Goal: Task Accomplishment & Management: Manage account settings

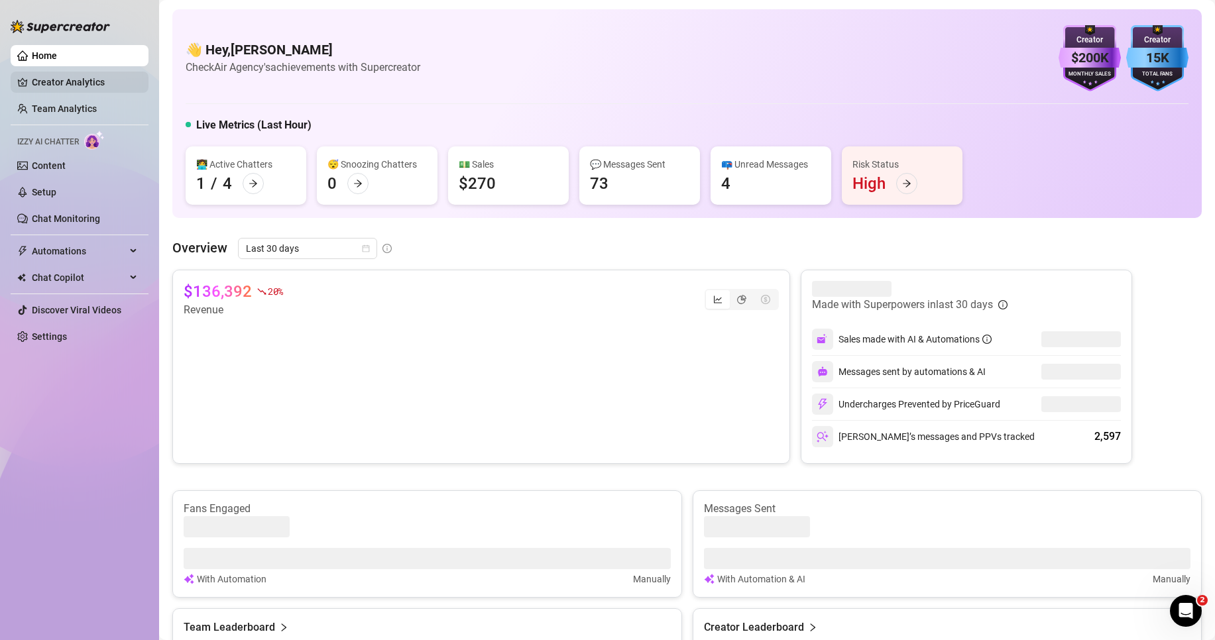
click at [72, 81] on link "Creator Analytics" at bounding box center [85, 82] width 106 height 21
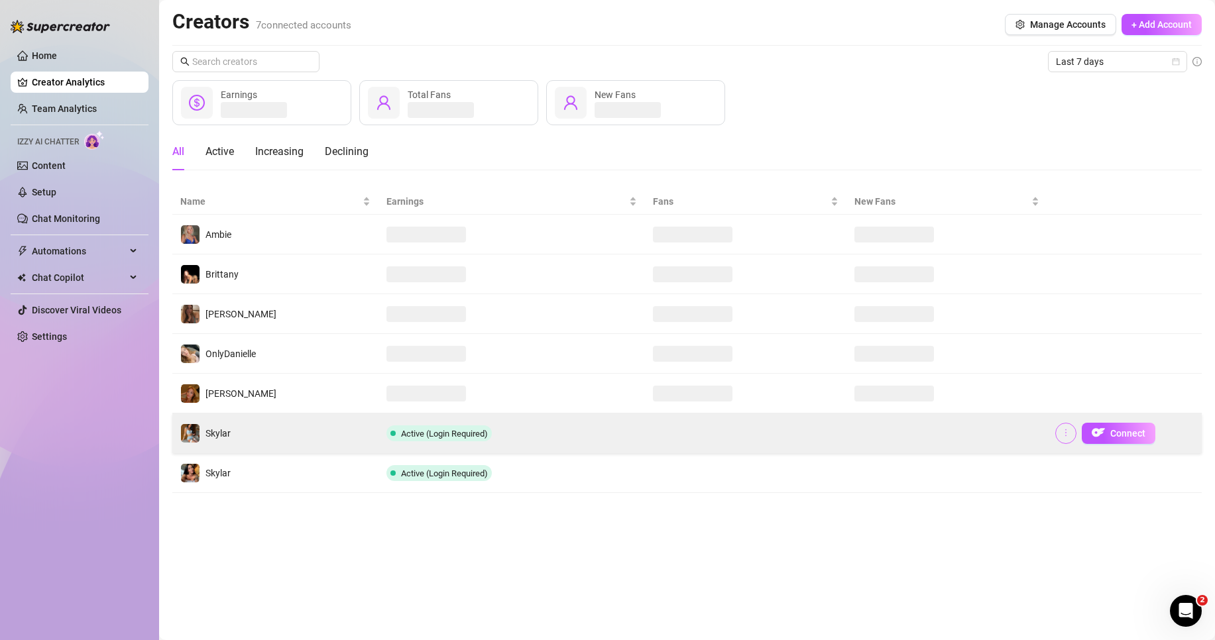
click at [1068, 440] on button "button" at bounding box center [1066, 433] width 21 height 21
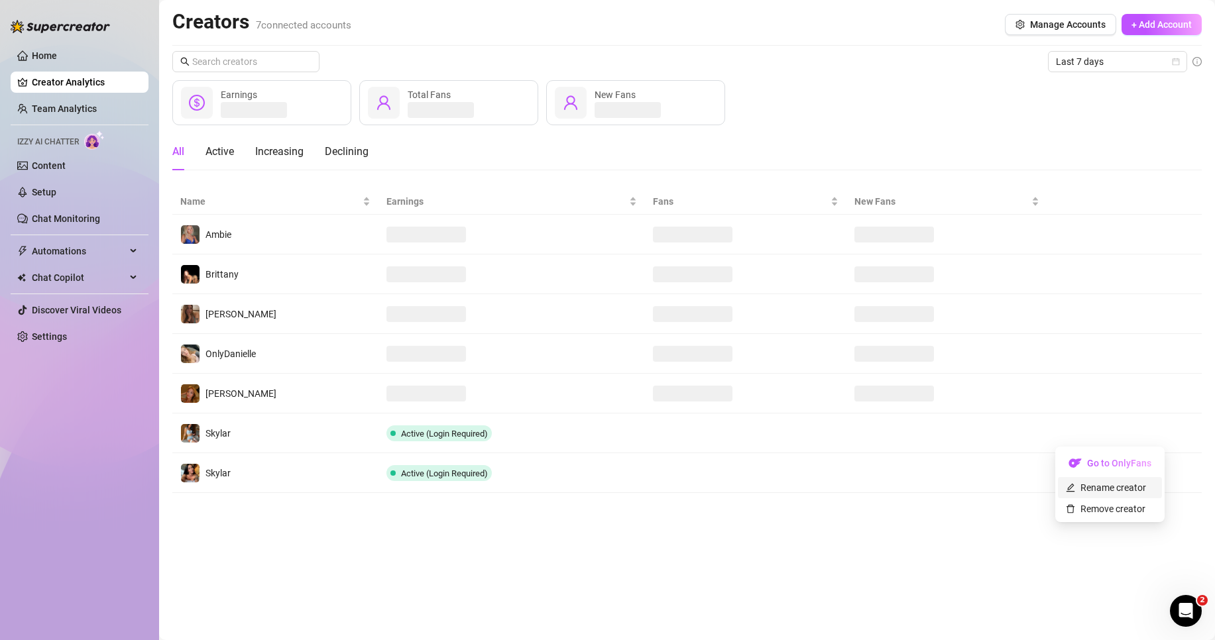
click at [1117, 493] on link "Rename creator" at bounding box center [1106, 488] width 80 height 11
click at [1065, 550] on main "Creators 7 connected accounts Manage Accounts + Add Account Last 7 days Earning…" at bounding box center [687, 320] width 1056 height 640
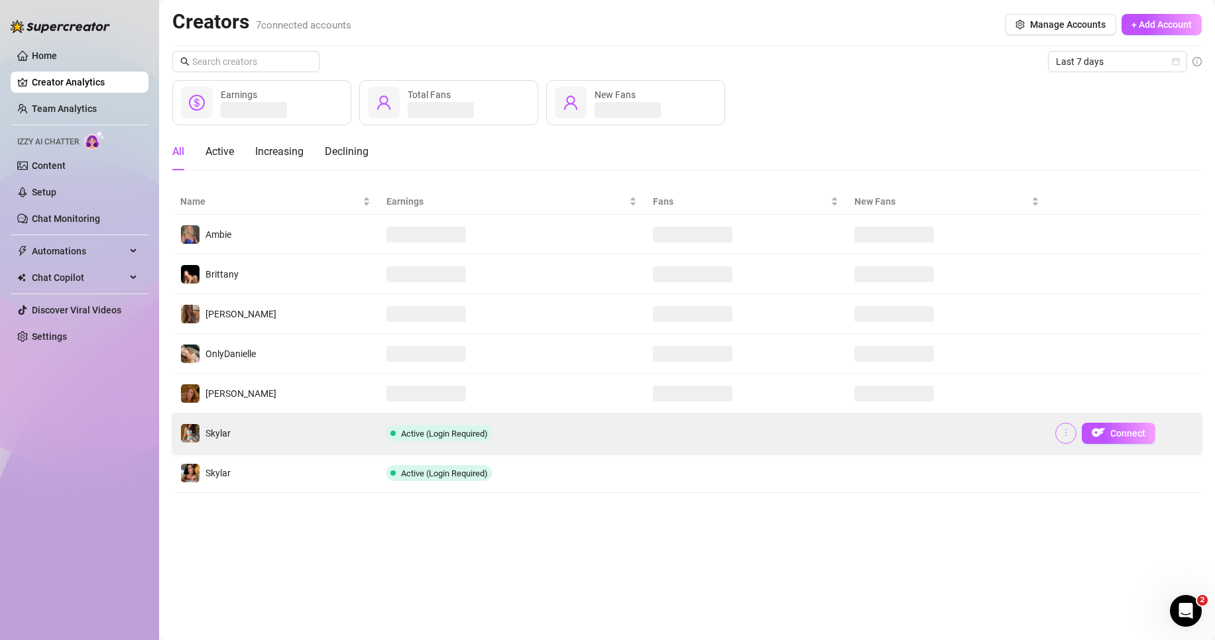
click at [1069, 439] on button "button" at bounding box center [1066, 433] width 21 height 21
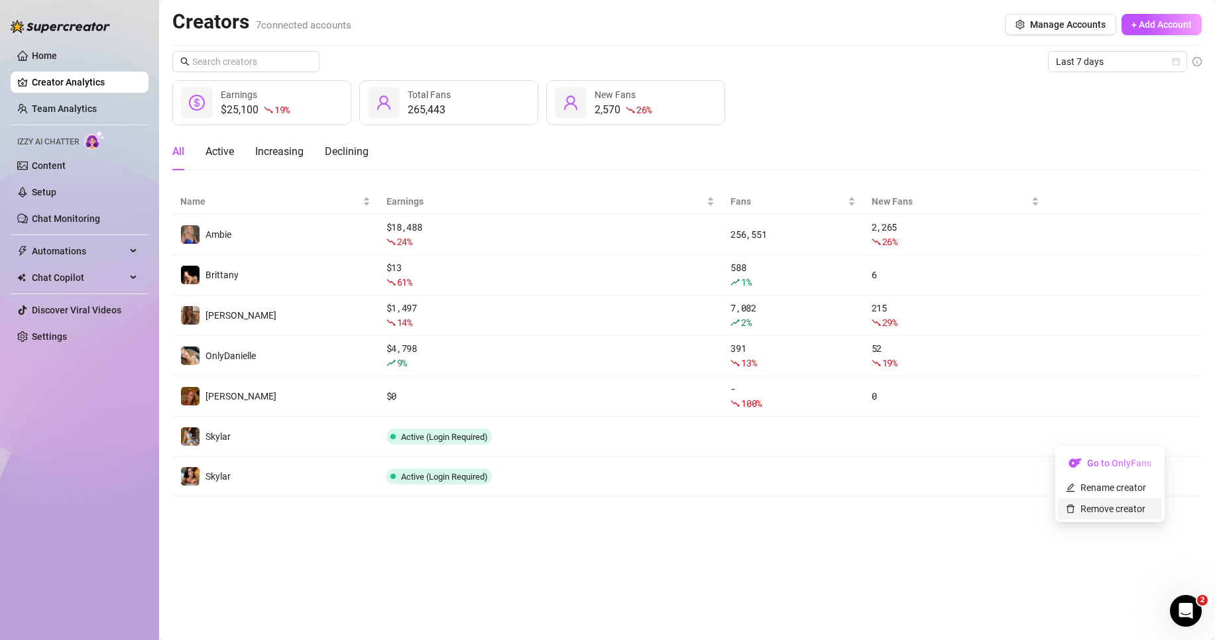
click at [1098, 513] on link "Remove creator" at bounding box center [1106, 509] width 80 height 11
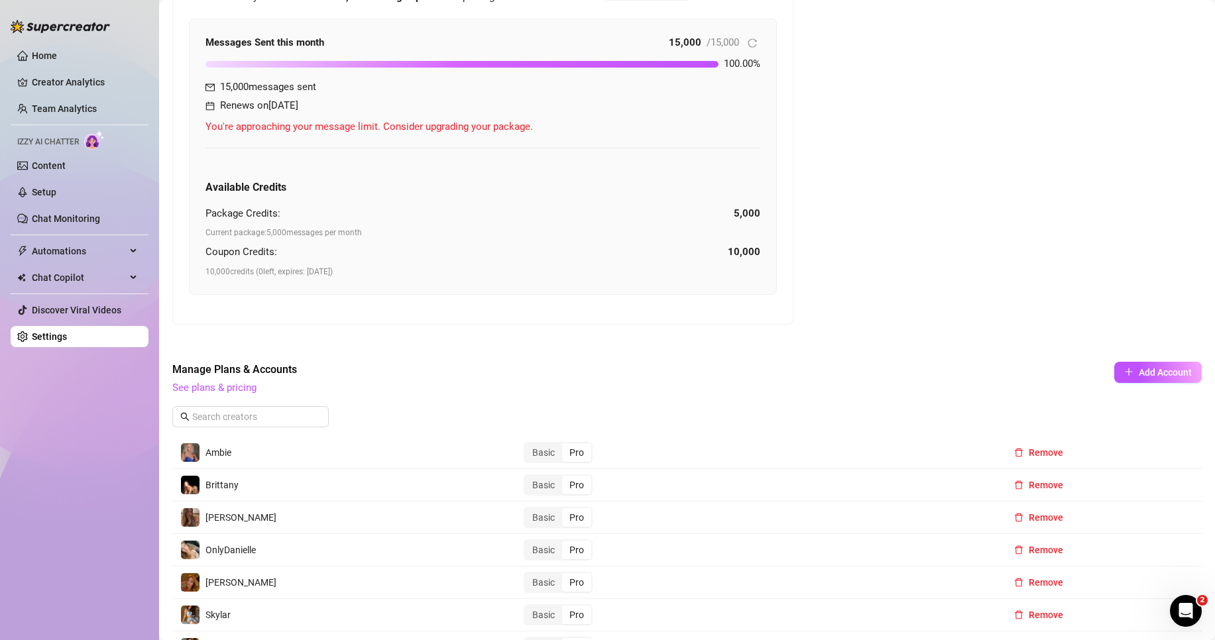
scroll to position [530, 0]
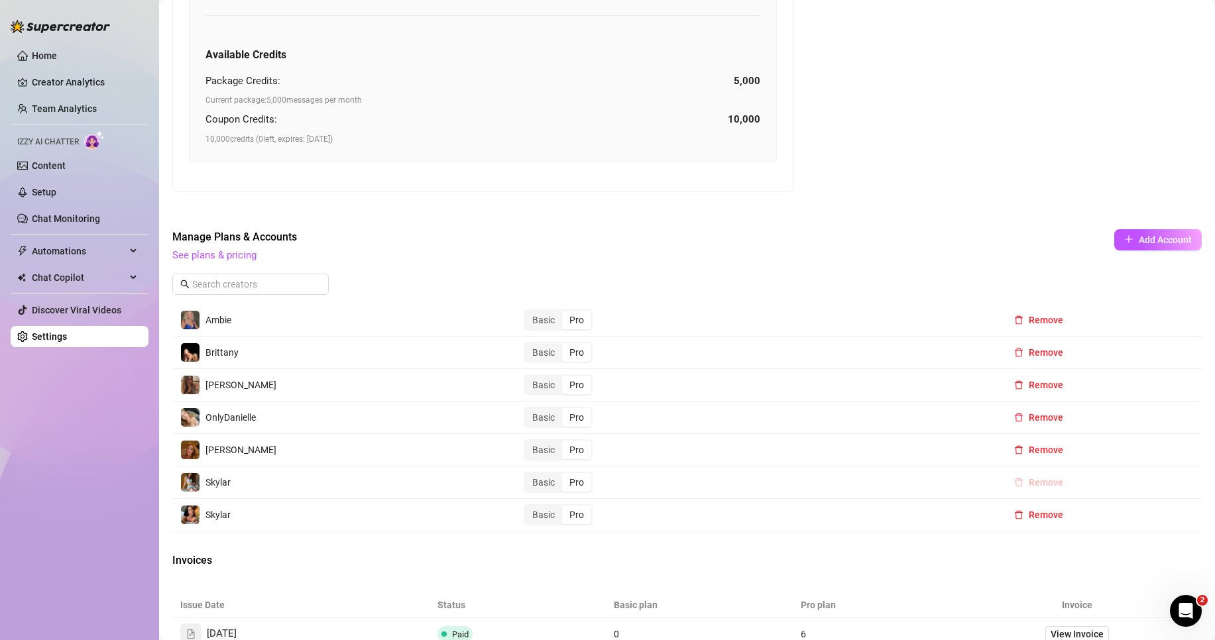
click at [1030, 482] on span "Remove" at bounding box center [1046, 482] width 34 height 11
click at [1029, 482] on span "Remove" at bounding box center [1046, 482] width 34 height 11
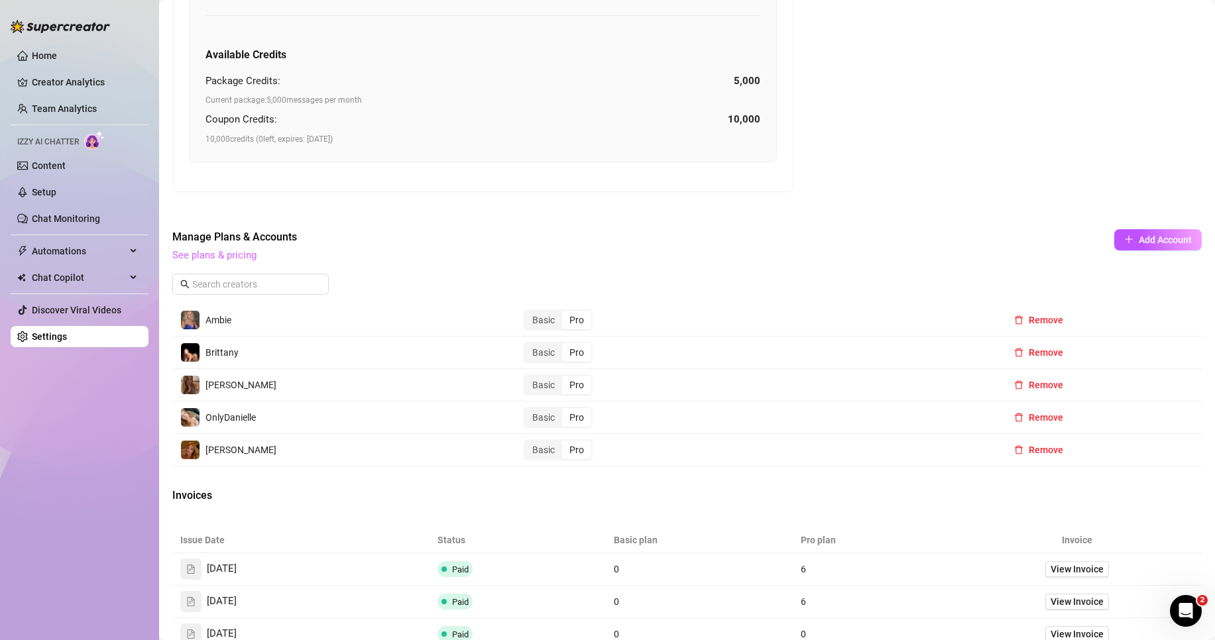
click at [243, 257] on link "See plans & pricing" at bounding box center [214, 255] width 84 height 12
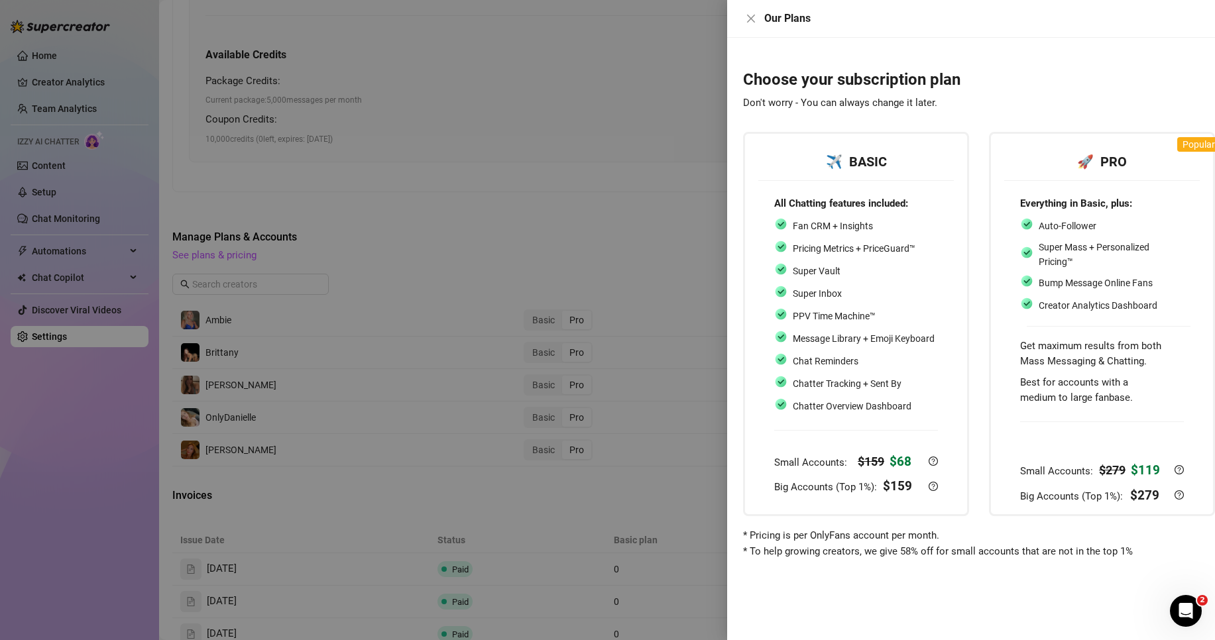
click at [615, 167] on div at bounding box center [607, 320] width 1215 height 640
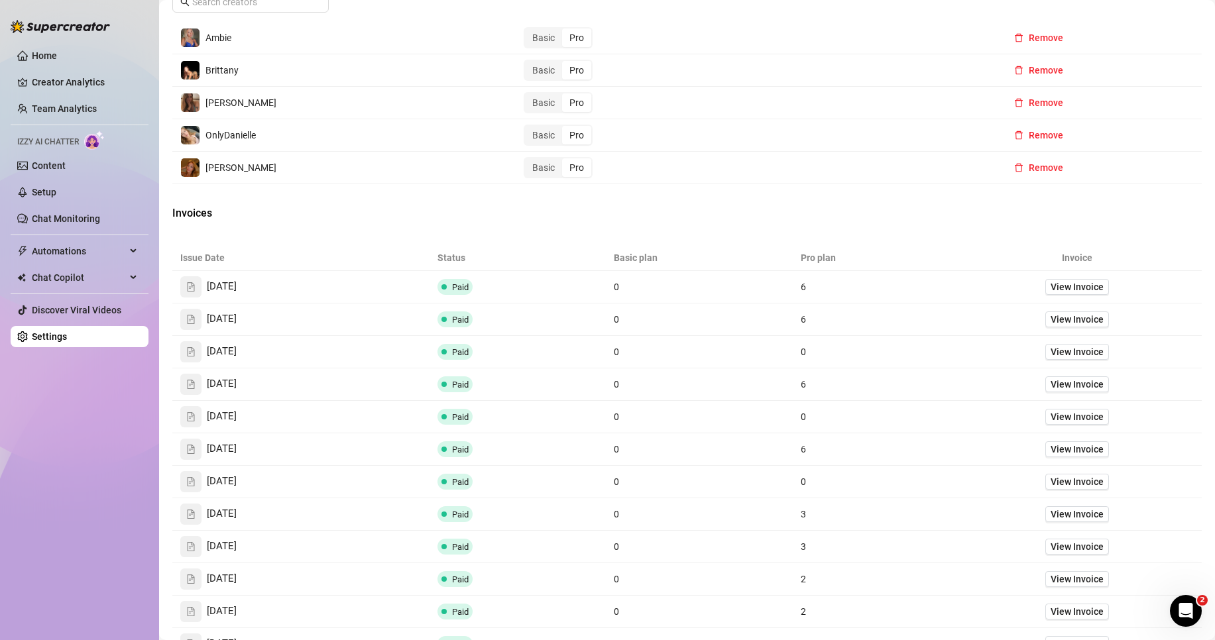
scroll to position [747, 0]
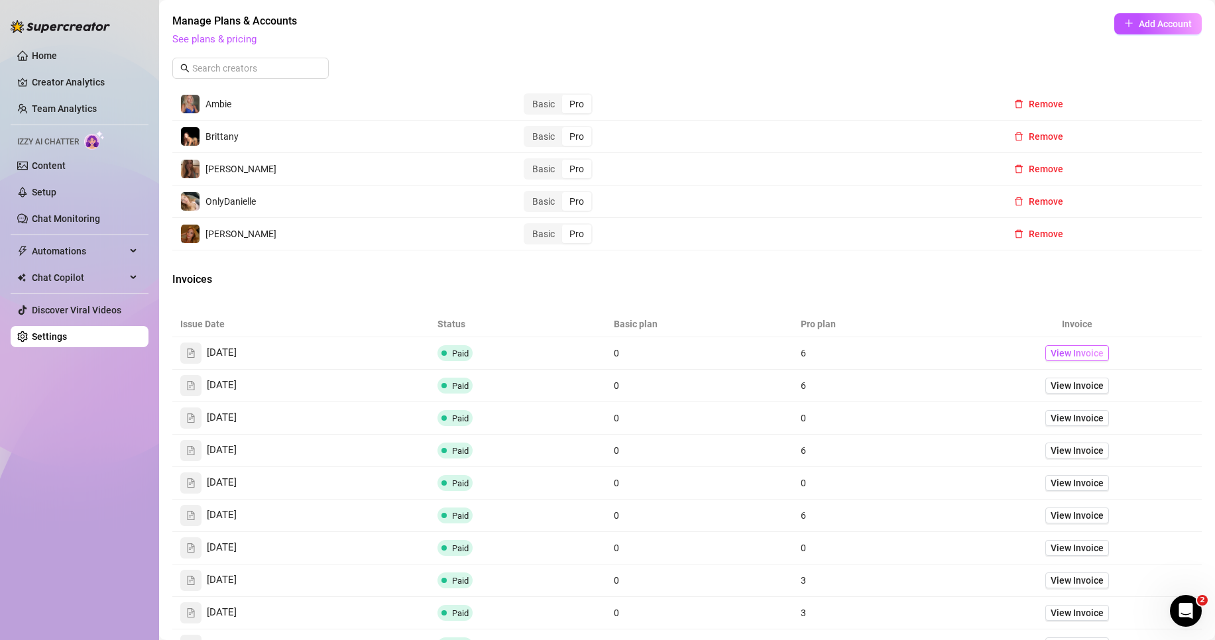
click at [1082, 349] on span "View Invoice" at bounding box center [1077, 353] width 53 height 15
